Goal: Find specific page/section: Find specific page/section

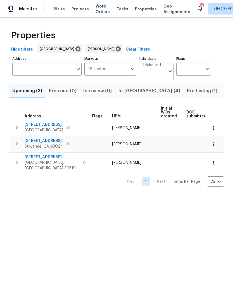
click at [187, 92] on span "Pre-Listing (1)" at bounding box center [202, 91] width 30 height 8
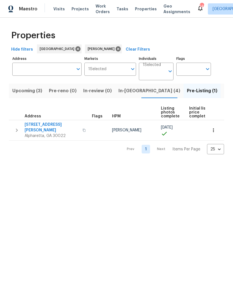
click at [224, 95] on span "Listed (11)" at bounding box center [235, 91] width 22 height 8
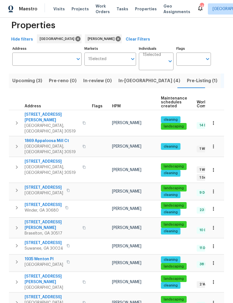
scroll to position [10, 0]
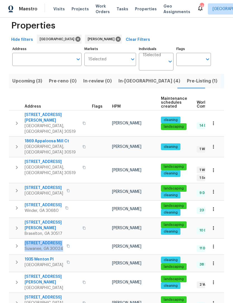
click at [18, 240] on button "button" at bounding box center [16, 245] width 11 height 11
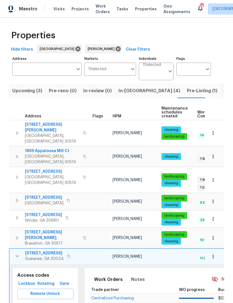
scroll to position [0, 0]
click at [184, 96] on button "Pre-Listing (1)" at bounding box center [202, 91] width 37 height 15
